Goal: Register for event/course

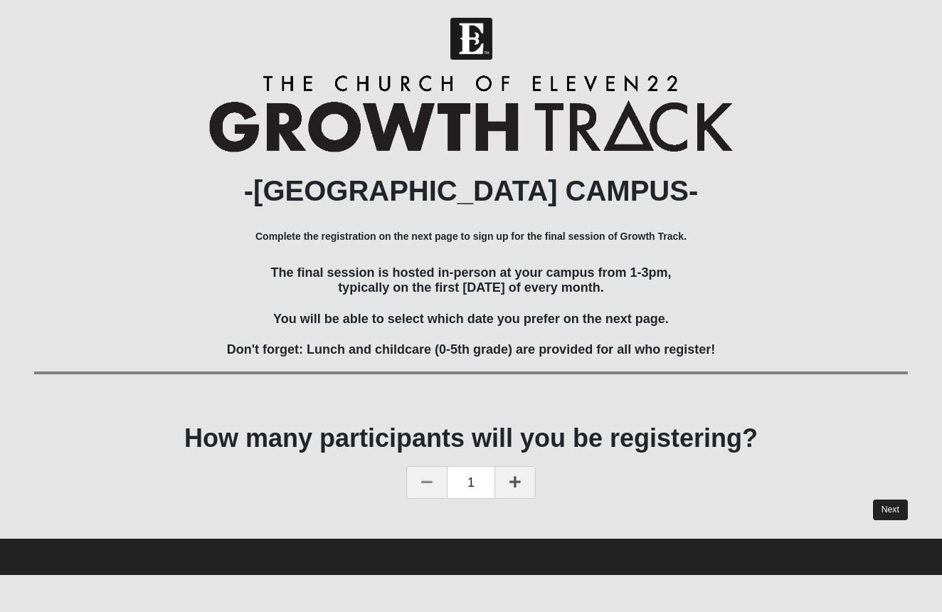
click at [880, 501] on link "Next" at bounding box center [890, 510] width 35 height 21
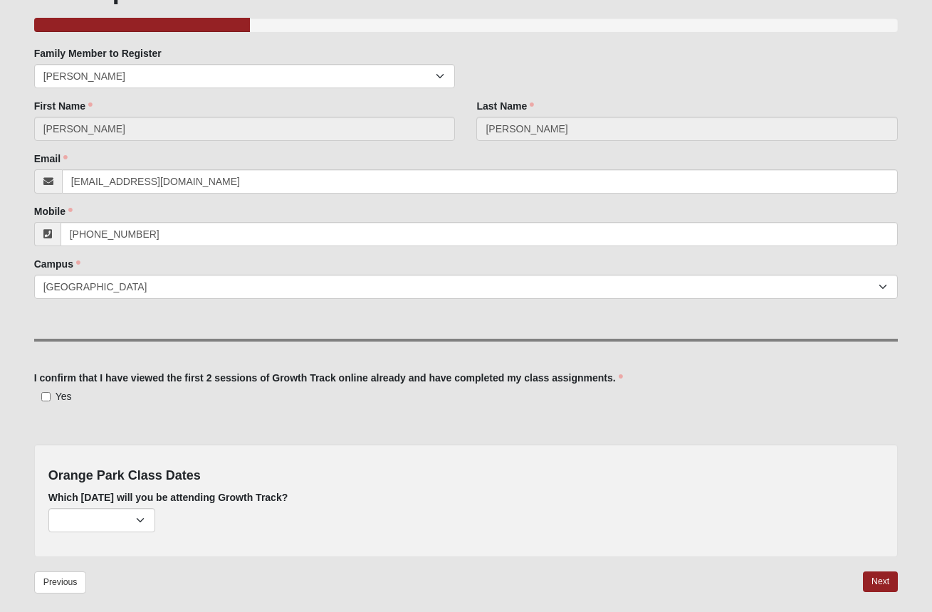
scroll to position [136, 0]
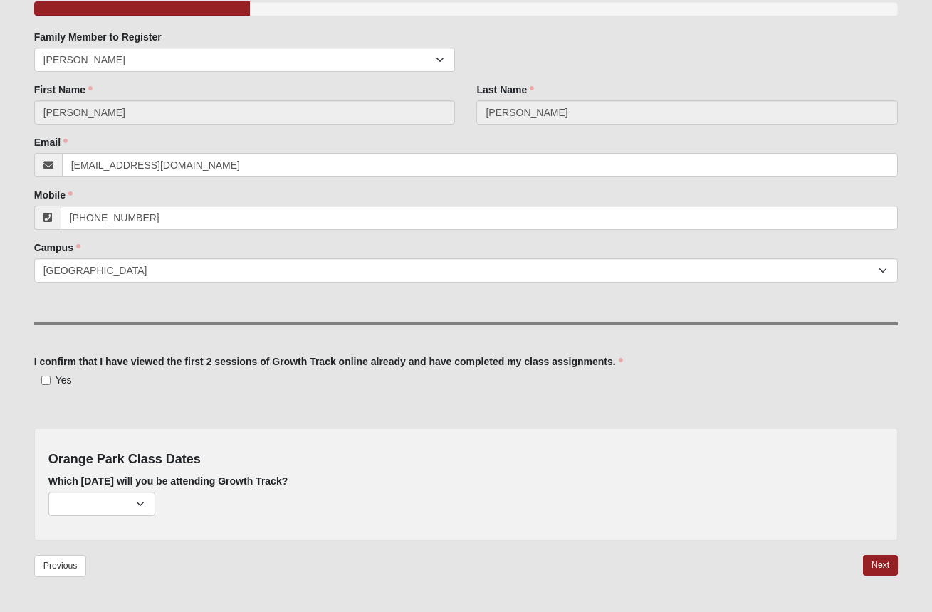
click at [46, 381] on input "Yes" at bounding box center [45, 380] width 9 height 9
checkbox input "true"
select select "692"
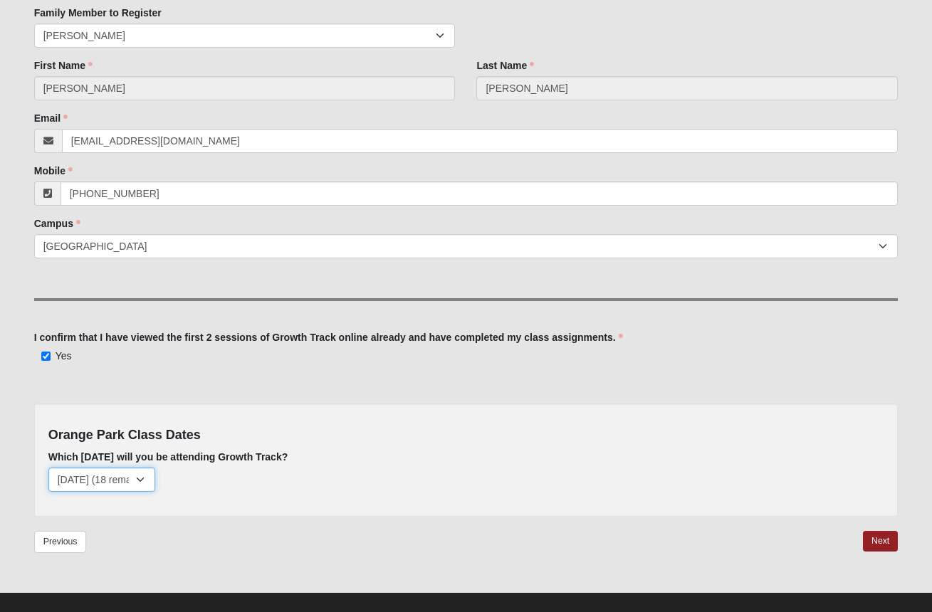
scroll to position [176, 0]
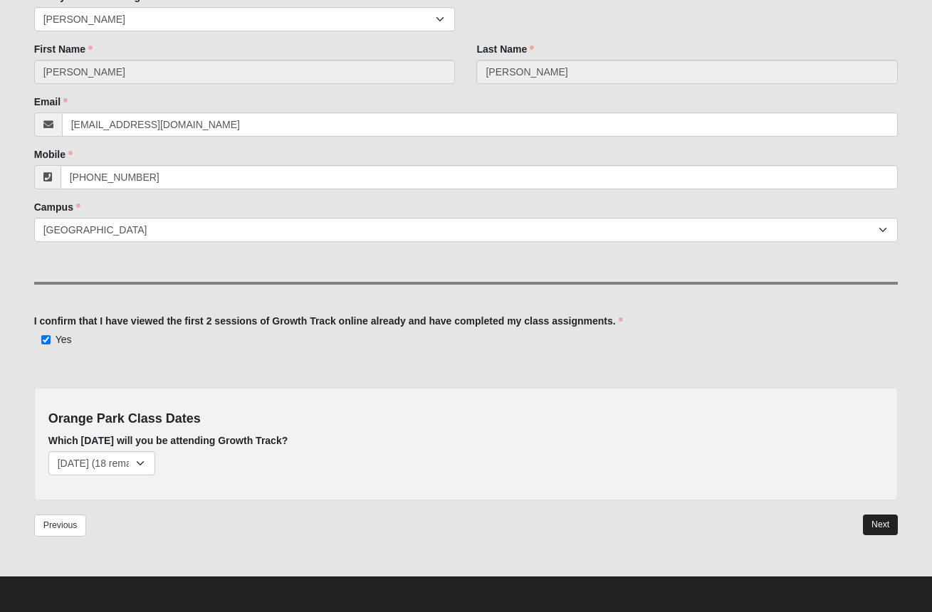
click at [865, 527] on link "Next" at bounding box center [880, 525] width 35 height 21
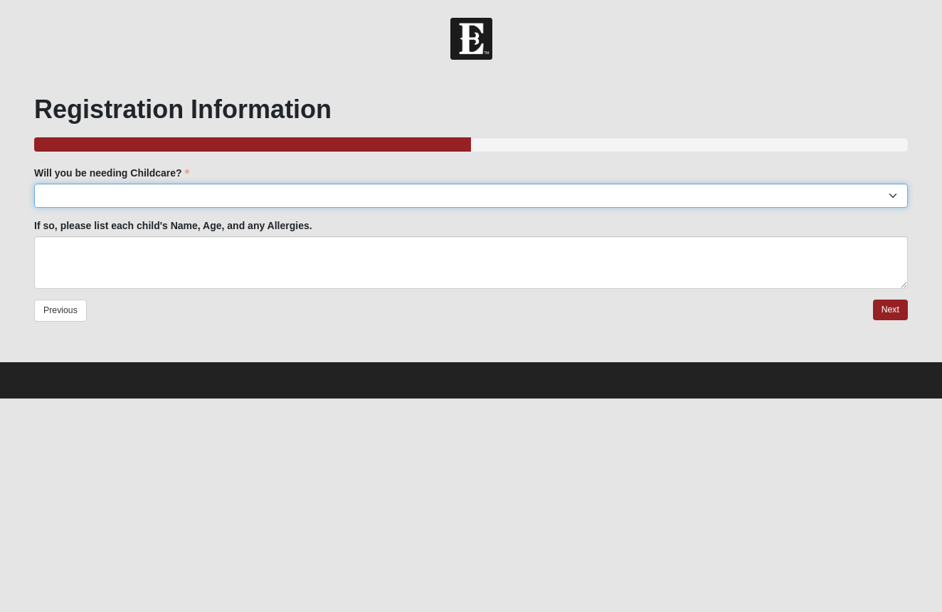
select select "Yes"
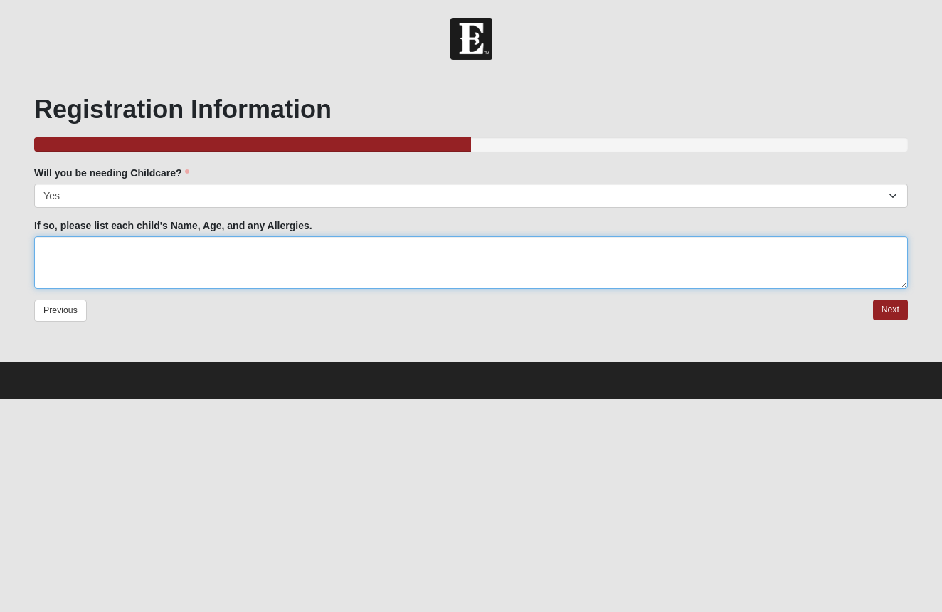
click at [218, 248] on textarea "If so, please list each child's Name, Age, and any Allergies." at bounding box center [471, 262] width 874 height 53
type textarea "a"
type textarea "[PERSON_NAME] age [DEMOGRAPHIC_DATA] no allergies"
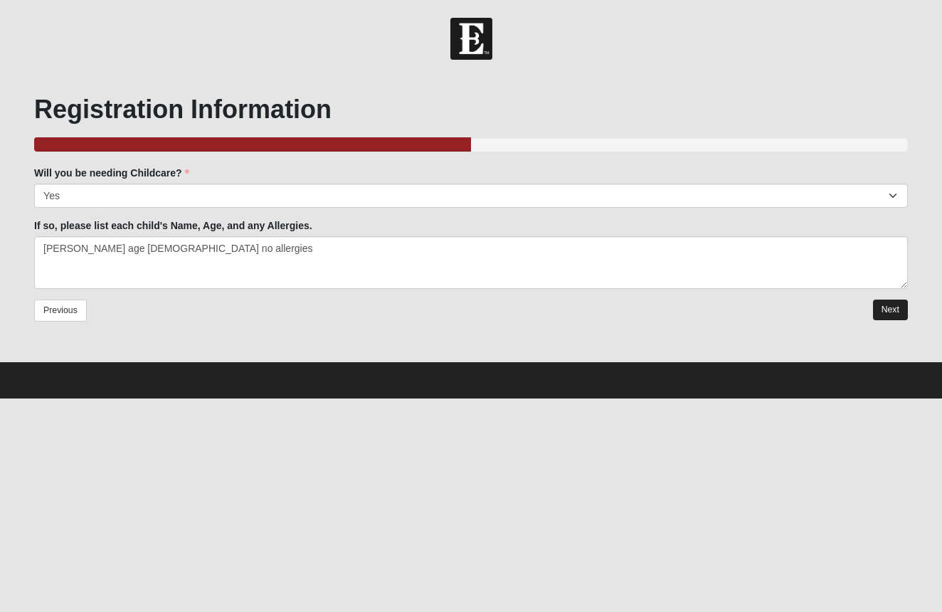
click at [902, 309] on link "Next" at bounding box center [890, 310] width 35 height 21
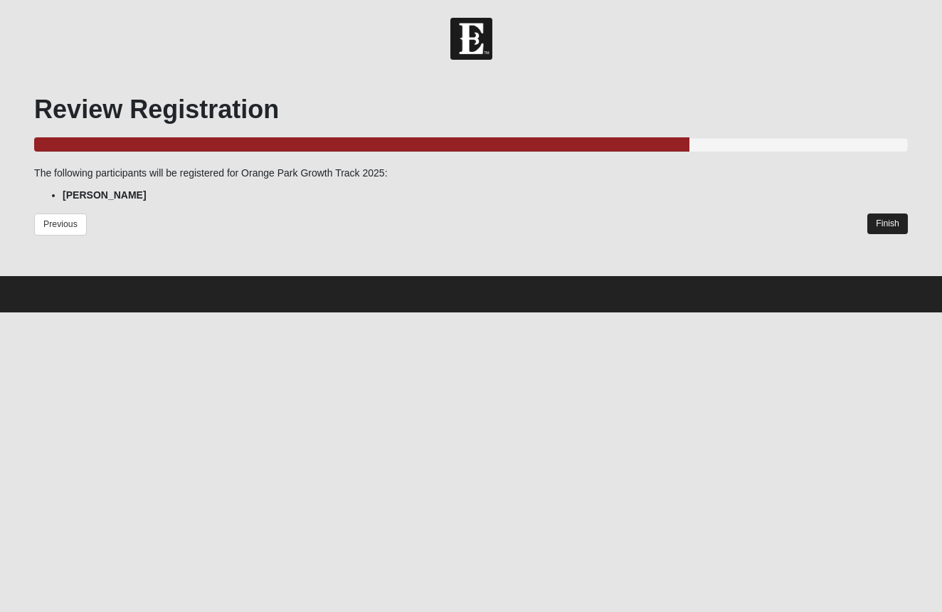
click at [893, 224] on link "Finish" at bounding box center [888, 224] width 41 height 21
